Goal: Information Seeking & Learning: Learn about a topic

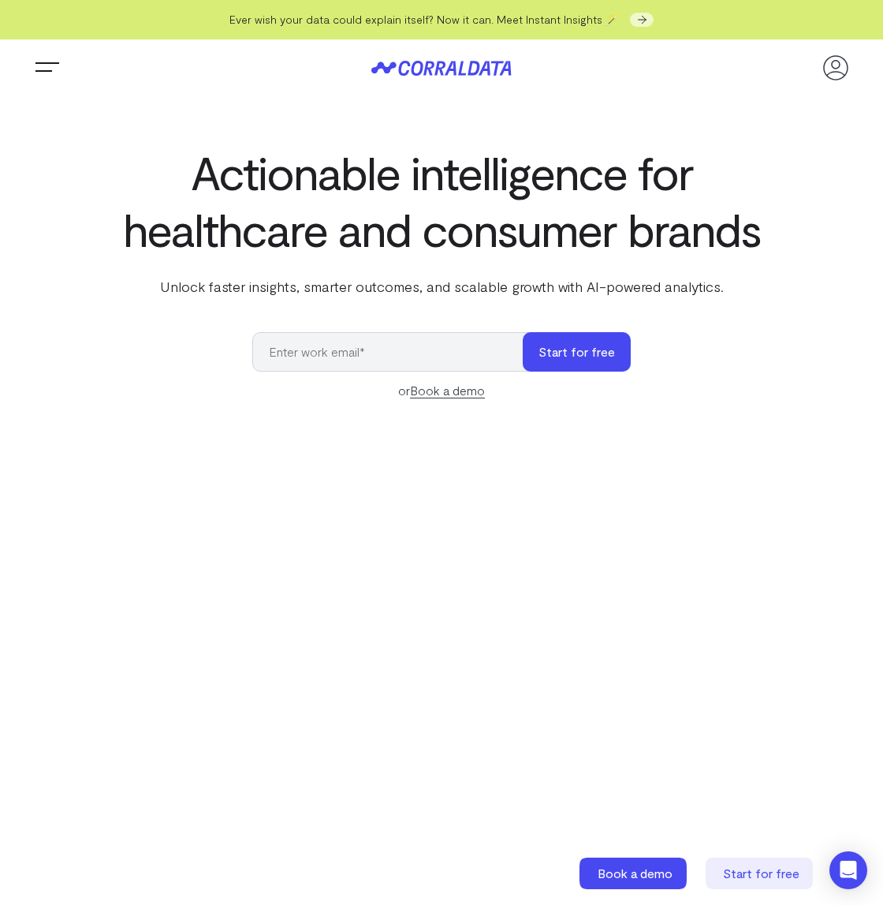
click at [57, 60] on button "Trigger Menu" at bounding box center [48, 68] width 32 height 32
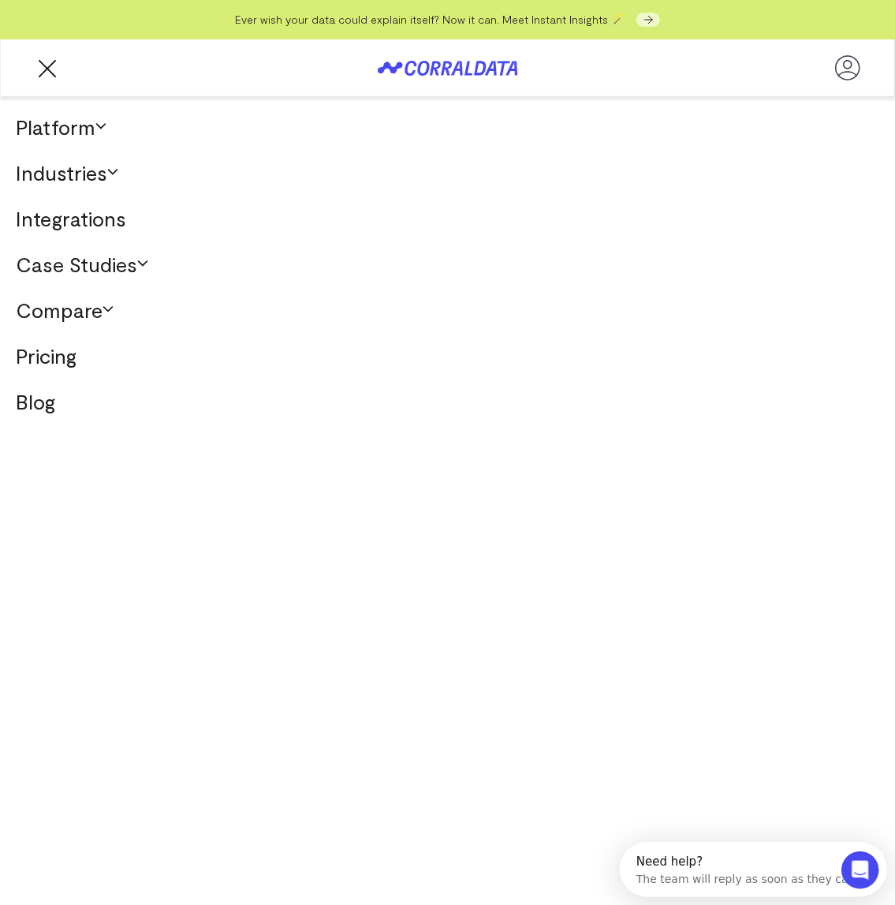
click at [91, 262] on link "Case Studies" at bounding box center [447, 264] width 895 height 46
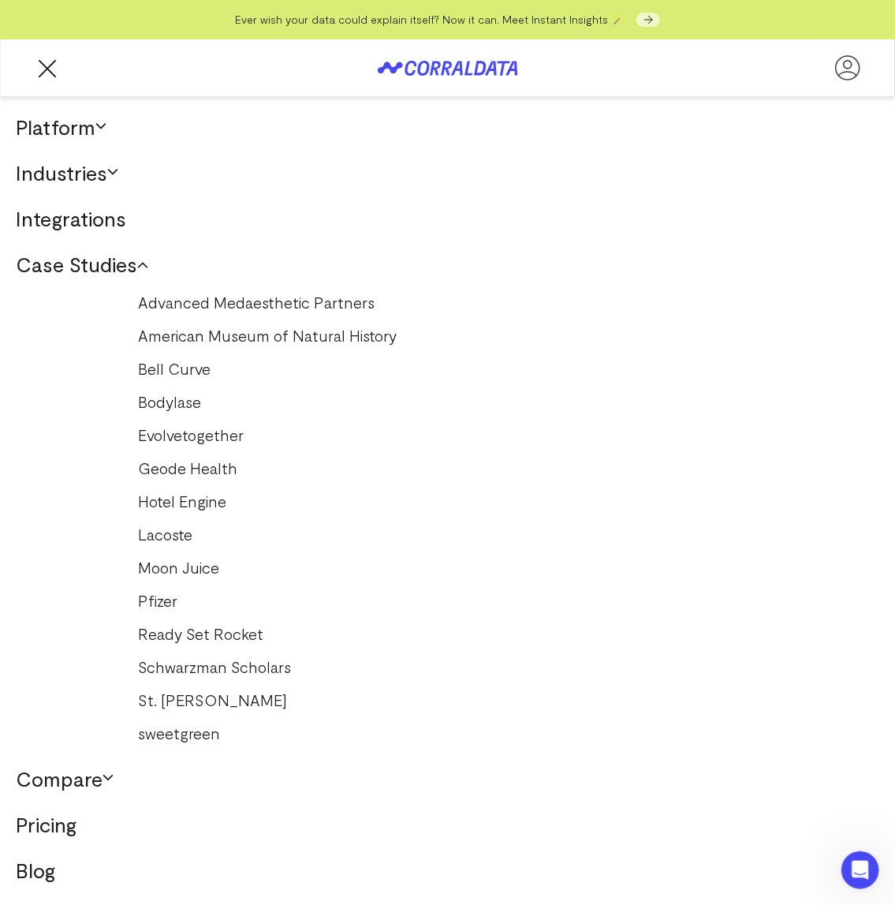
click at [196, 501] on link "Hotel Engine" at bounding box center [448, 500] width 650 height 25
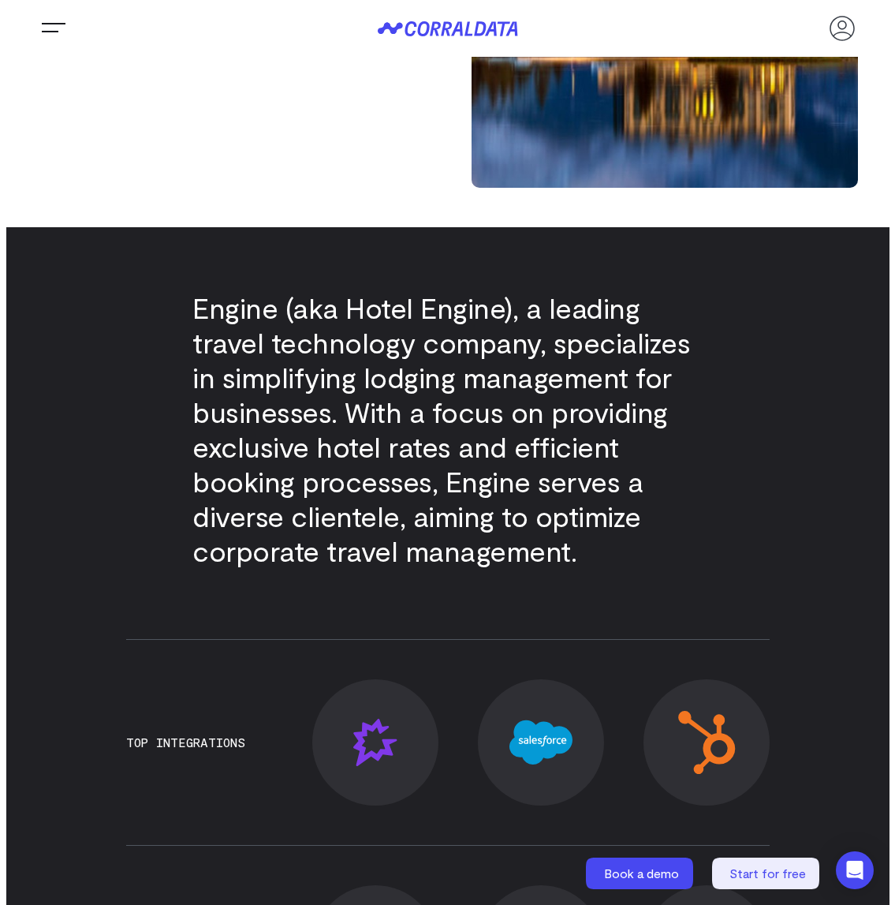
scroll to position [131, 0]
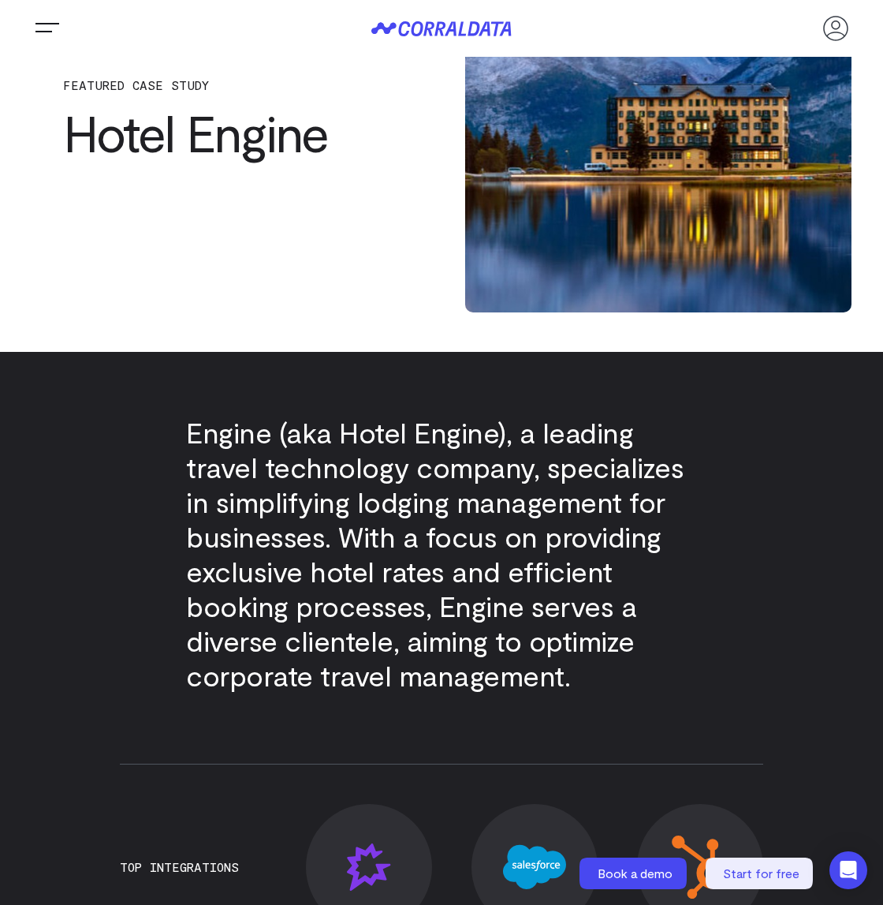
click at [46, 24] on button "Trigger Menu" at bounding box center [48, 29] width 32 height 32
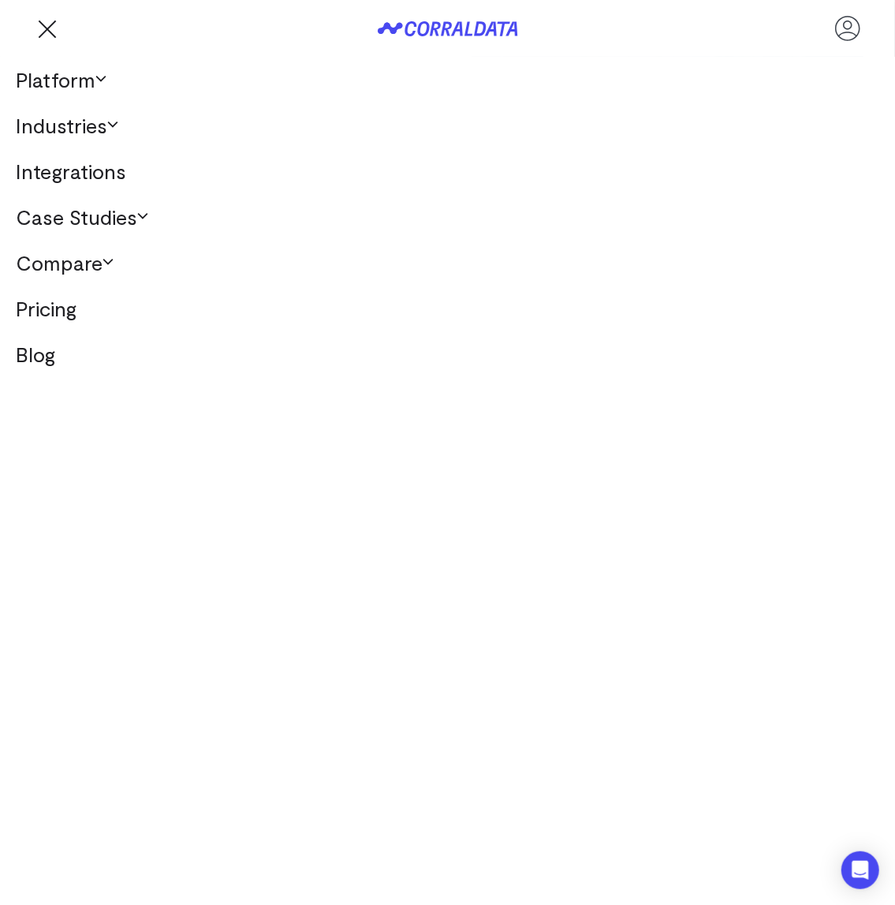
click at [80, 76] on link "Platform" at bounding box center [447, 80] width 895 height 46
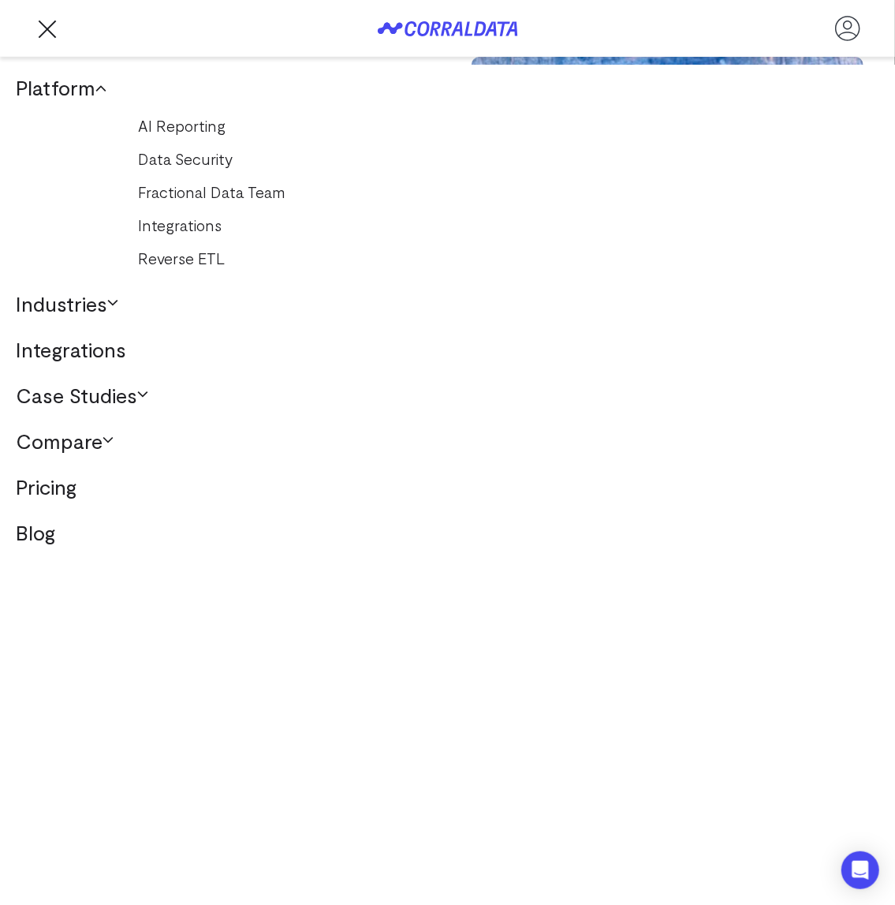
click at [46, 24] on button "Trigger Menu" at bounding box center [48, 29] width 32 height 32
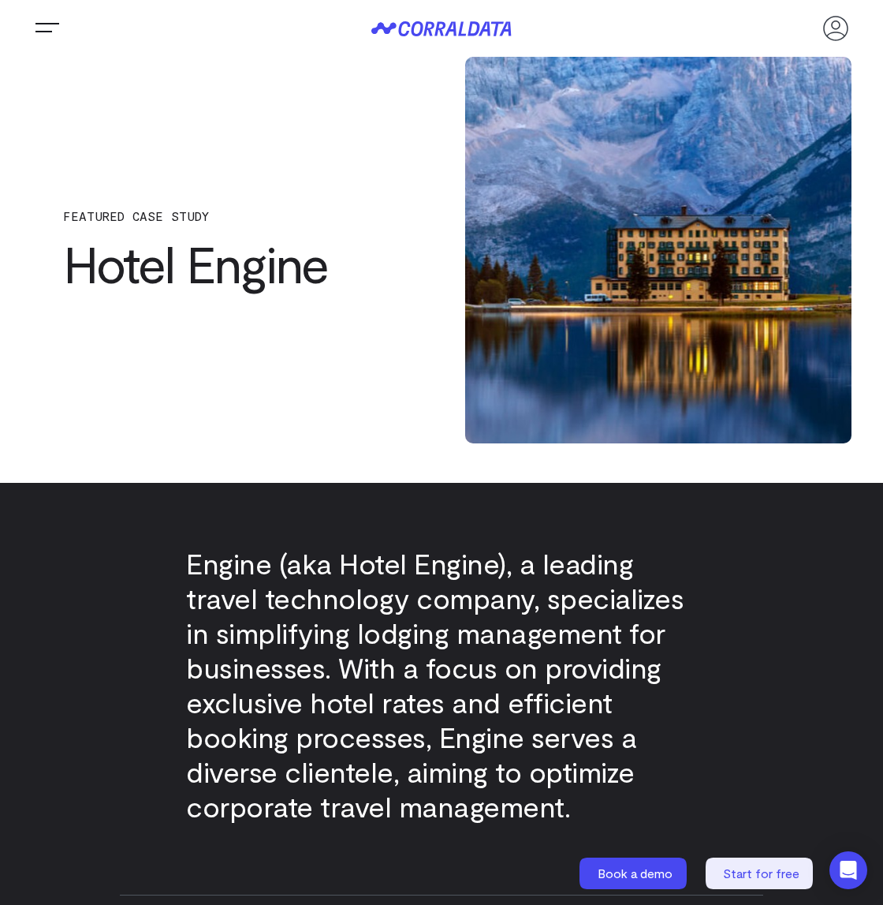
scroll to position [131, 0]
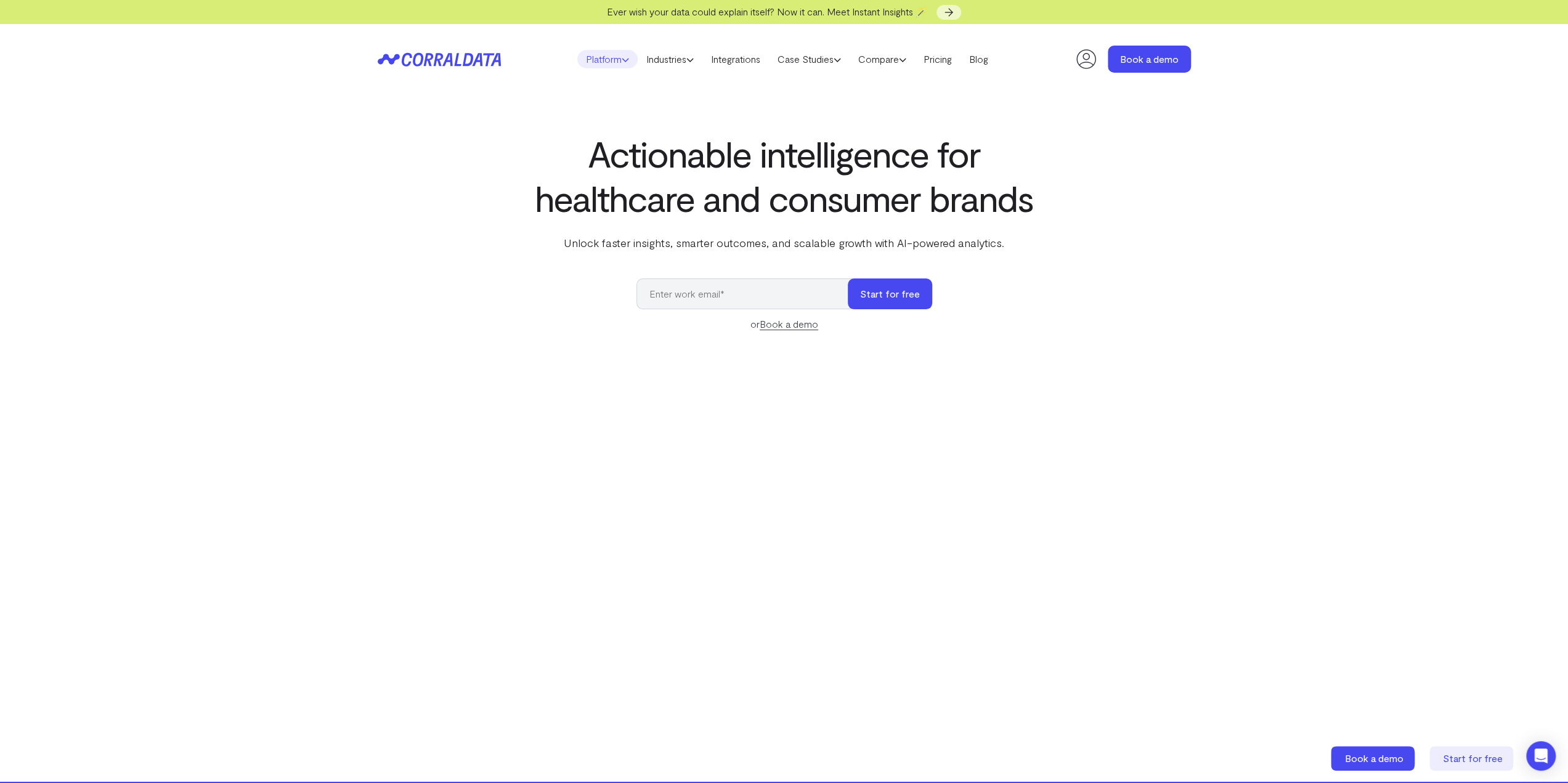
click at [602, 62] on link "Platform" at bounding box center [607, 59] width 60 height 19
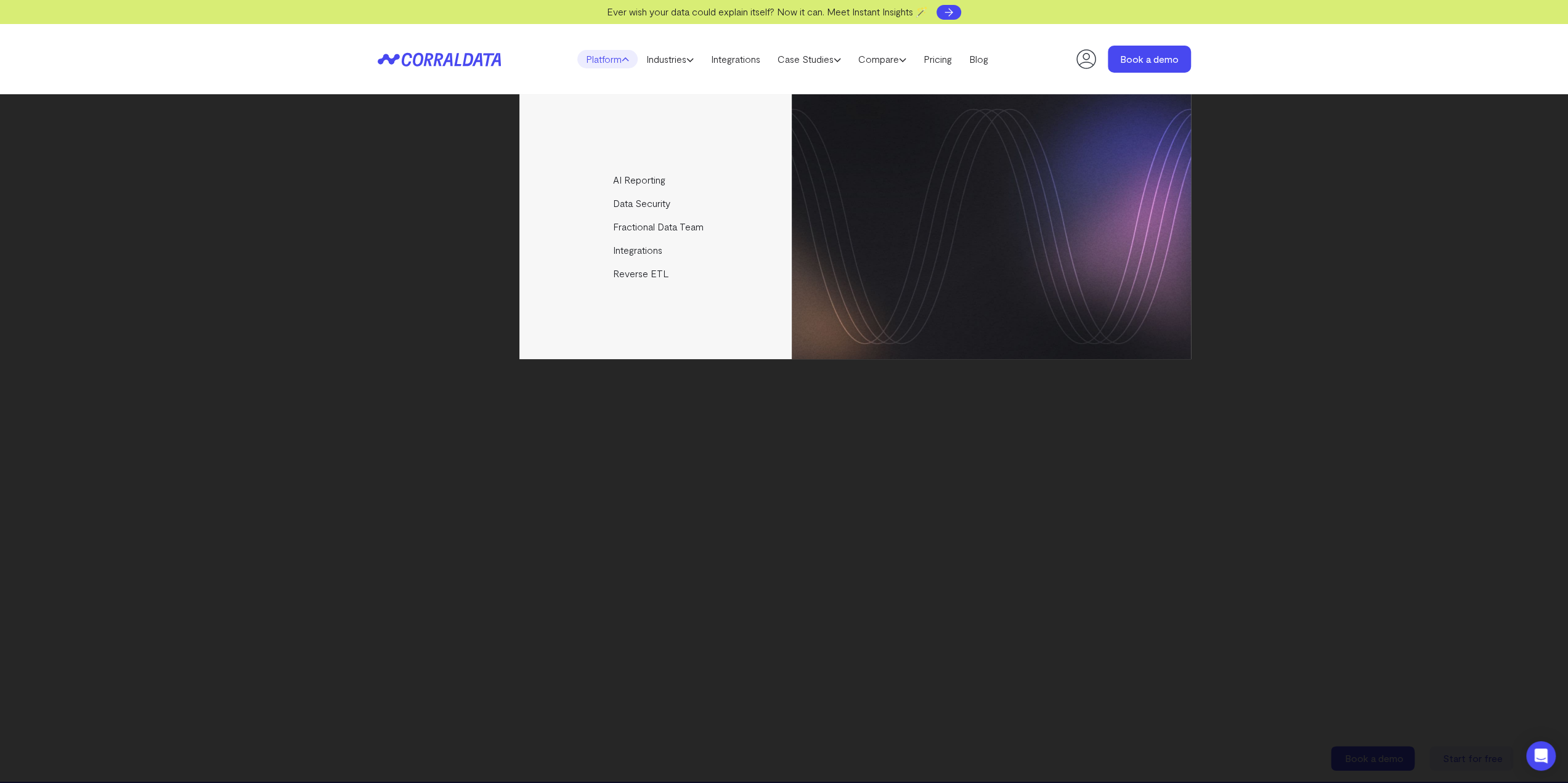
click at [952, 10] on use at bounding box center [948, 12] width 7 height 7
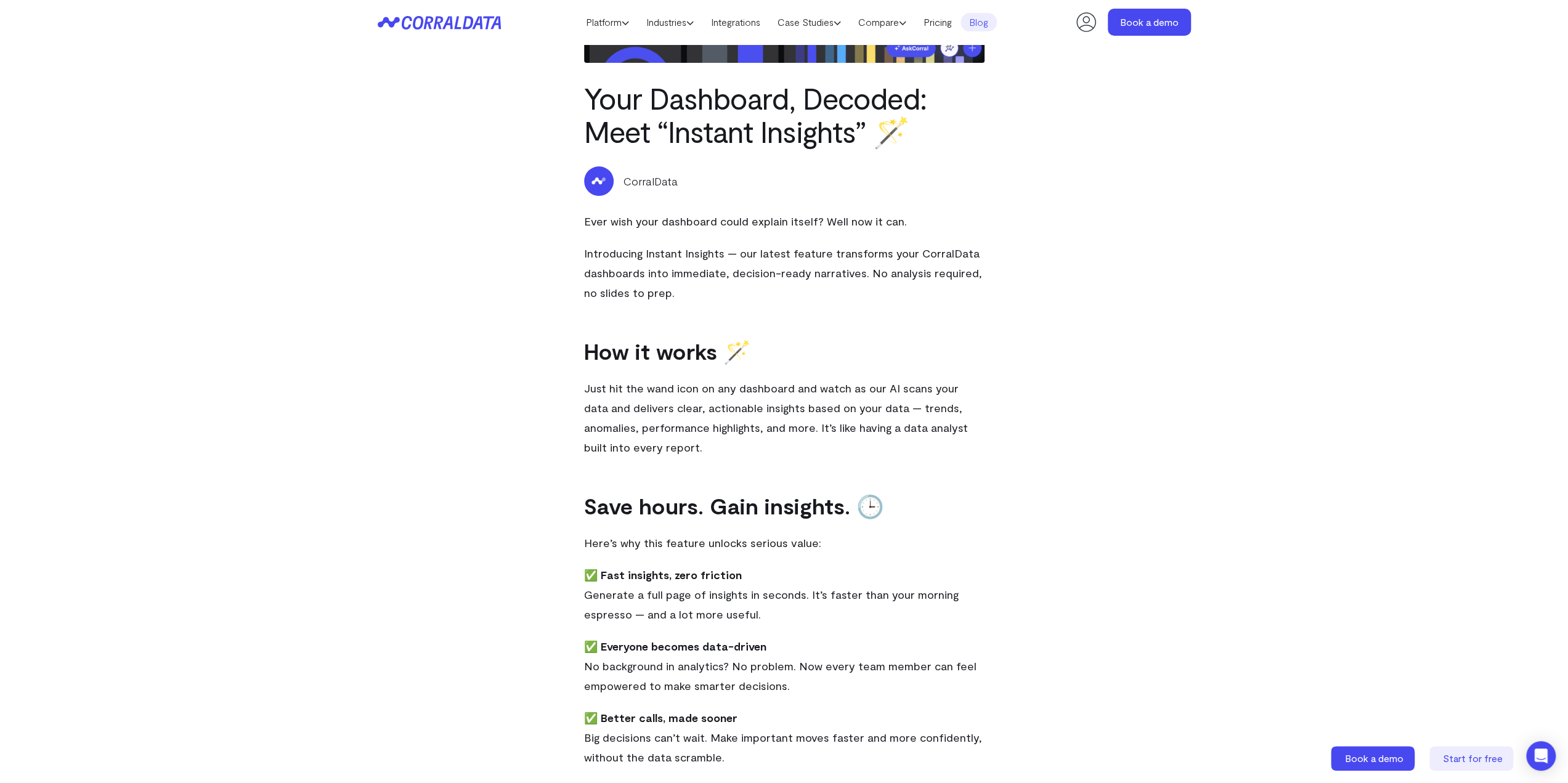
scroll to position [220, 0]
